Goal: Transaction & Acquisition: Subscribe to service/newsletter

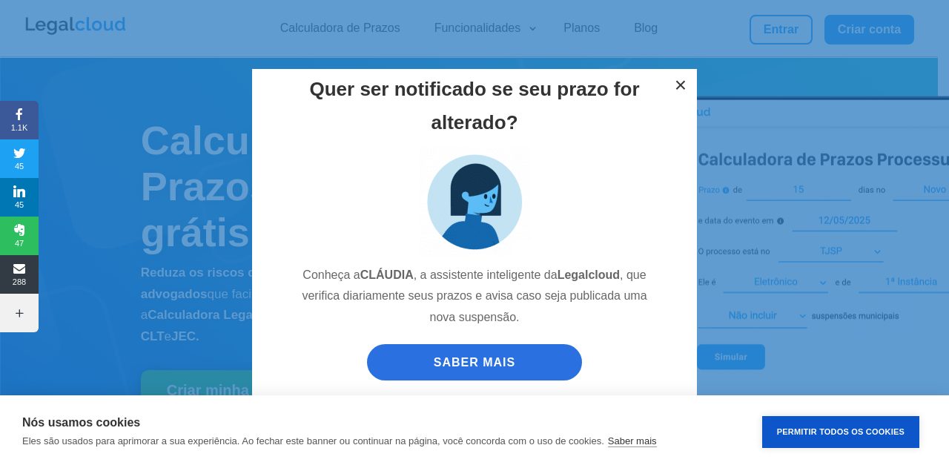
click at [677, 80] on button "×" at bounding box center [680, 85] width 33 height 33
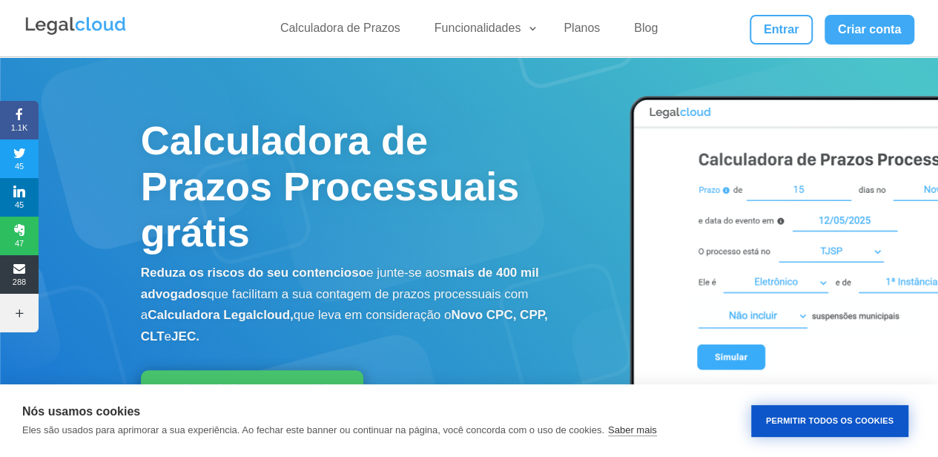
click at [867, 420] on button "Permitir Todos os Cookies" at bounding box center [829, 421] width 157 height 32
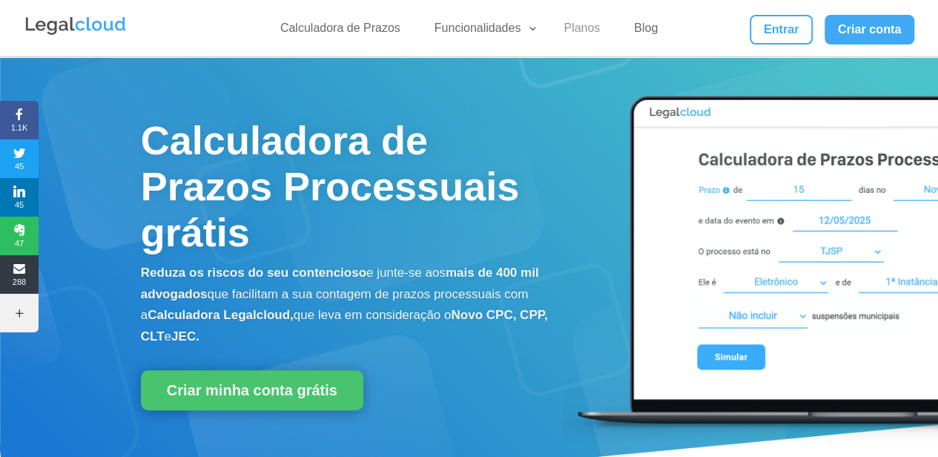
drag, startPoint x: 573, startPoint y: 16, endPoint x: 575, endPoint y: 29, distance: 12.8
click at [575, 29] on ul "Calculadora de Prazos Funcionalidades Calculadora de Prazos DJEN/DJE Prazos e A…" at bounding box center [469, 28] width 412 height 27
click at [575, 29] on link "Planos" at bounding box center [582, 32] width 54 height 22
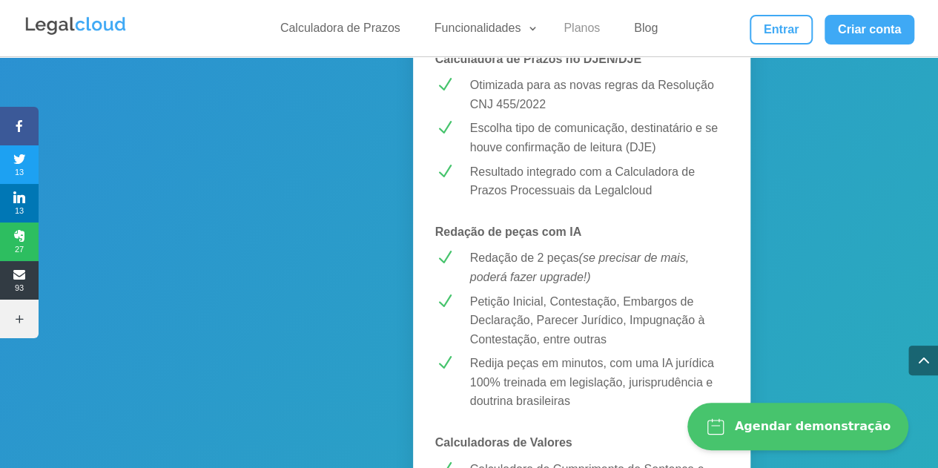
scroll to position [682, 0]
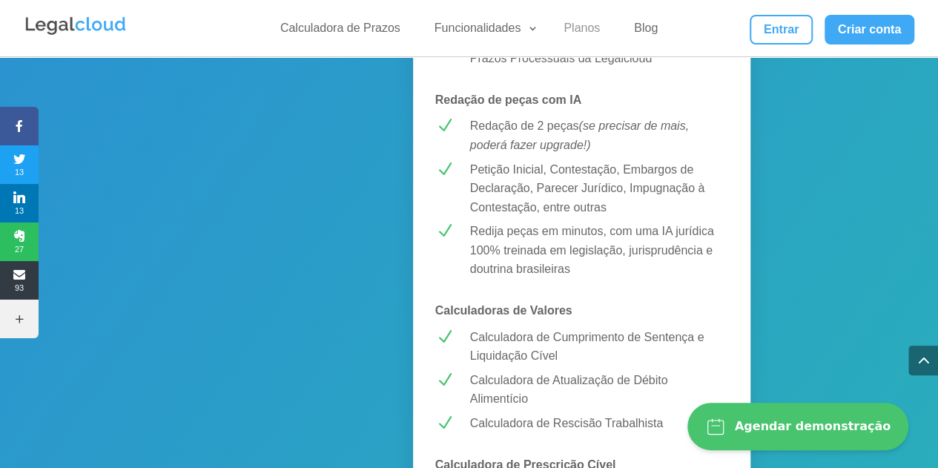
click at [576, 24] on link "Planos" at bounding box center [582, 32] width 54 height 22
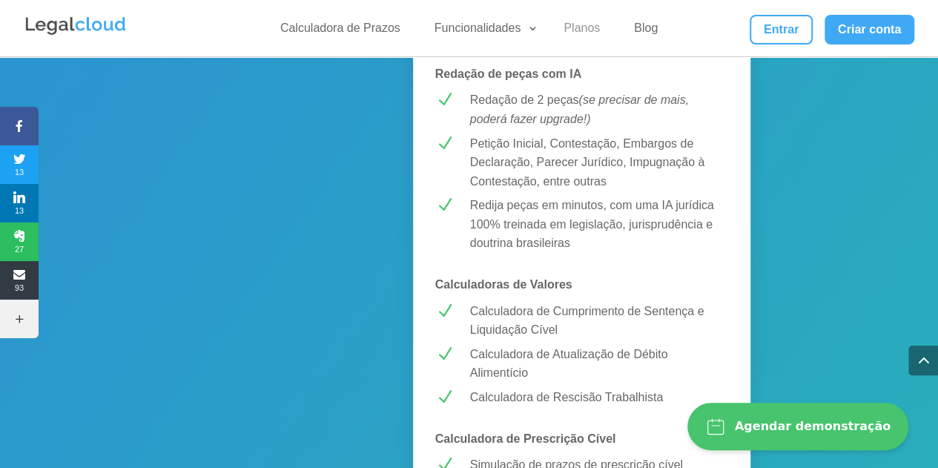
click at [576, 24] on link "Planos" at bounding box center [582, 32] width 54 height 22
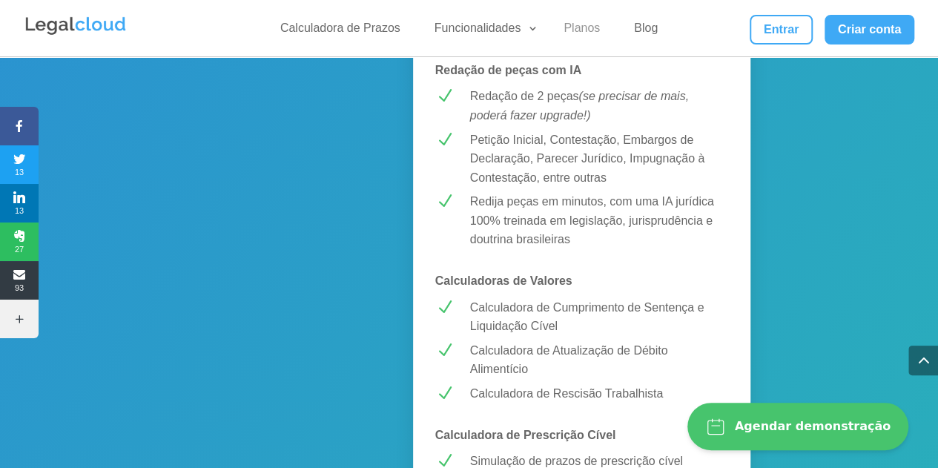
click at [576, 24] on link "Planos" at bounding box center [582, 32] width 54 height 22
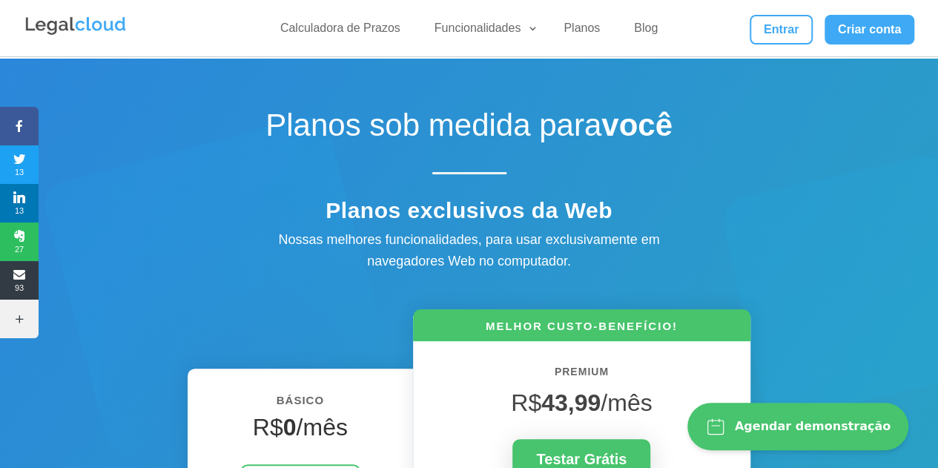
click at [95, 11] on div "Calculadora de Prazos Funcionalidades Calculadora de Prazos DJEN/DJE Prazos e A…" at bounding box center [469, 28] width 891 height 56
click at [95, 24] on img at bounding box center [76, 26] width 104 height 22
